Goal: Participate in discussion

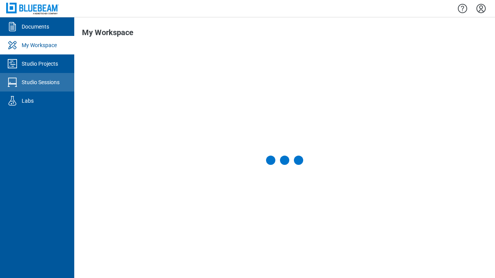
click at [37, 82] on div "Studio Sessions" at bounding box center [41, 83] width 38 height 8
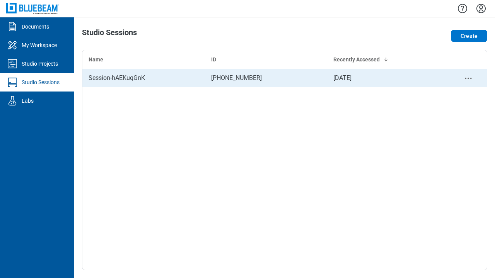
click at [143, 78] on div "Session-hAEKuqGnK" at bounding box center [144, 77] width 110 height 9
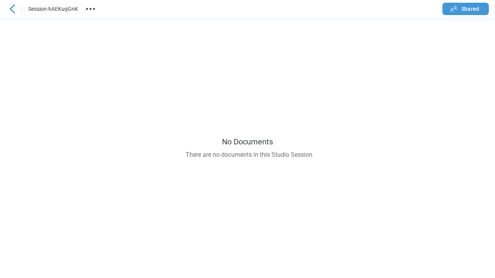
click at [466, 9] on span "Shared" at bounding box center [470, 9] width 18 height 8
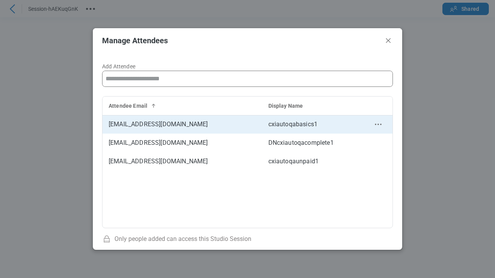
click at [182, 124] on td "[EMAIL_ADDRESS][DOMAIN_NAME]" at bounding box center [182, 124] width 160 height 19
click at [378, 125] on circle "context-menu" at bounding box center [377, 124] width 1 height 1
